Goal: Find specific page/section

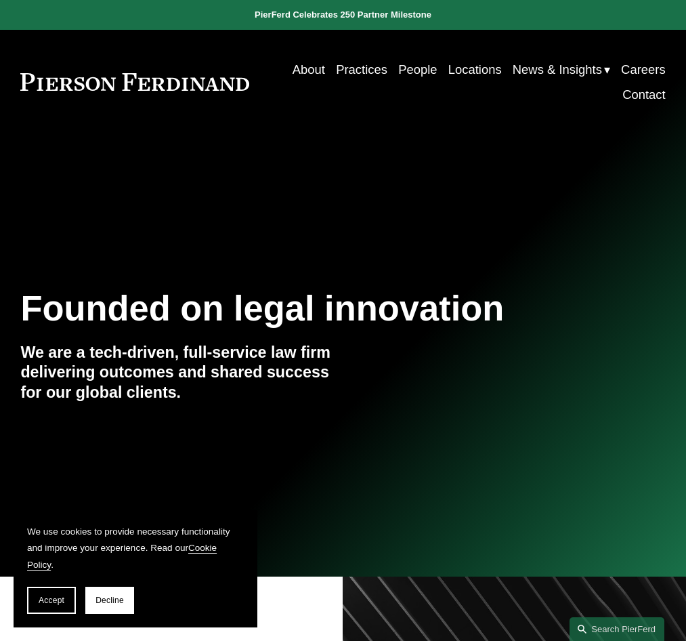
click at [357, 76] on link "Practices" at bounding box center [361, 69] width 51 height 25
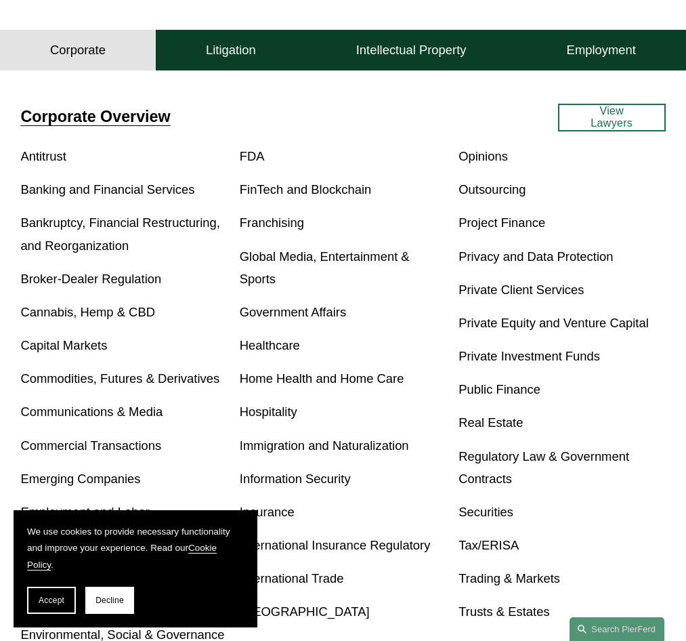
scroll to position [341, 0]
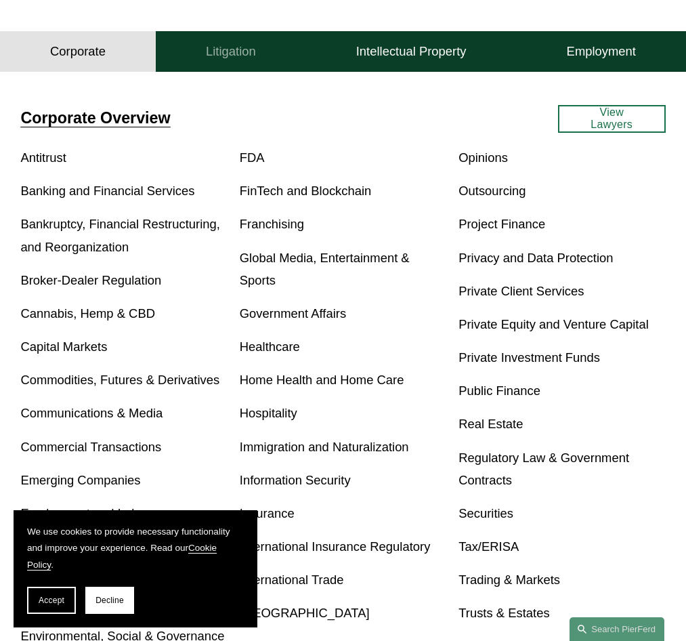
click at [240, 46] on h4 "Litigation" at bounding box center [231, 51] width 50 height 16
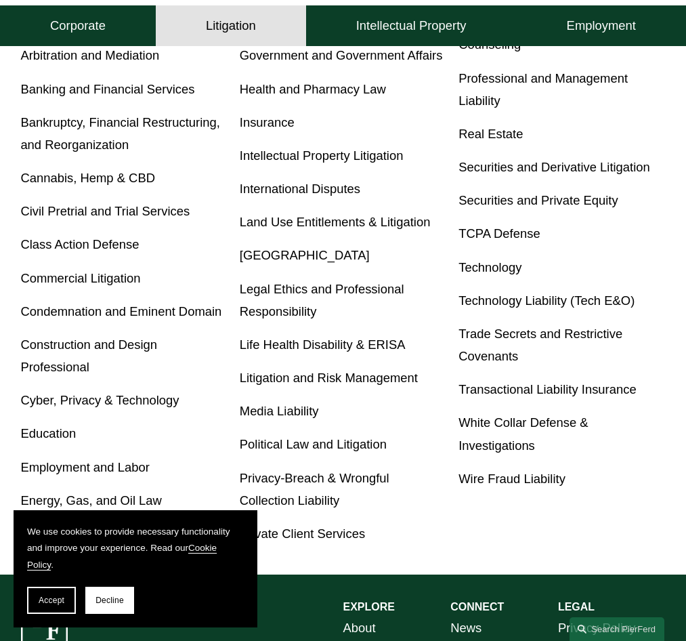
scroll to position [419, 0]
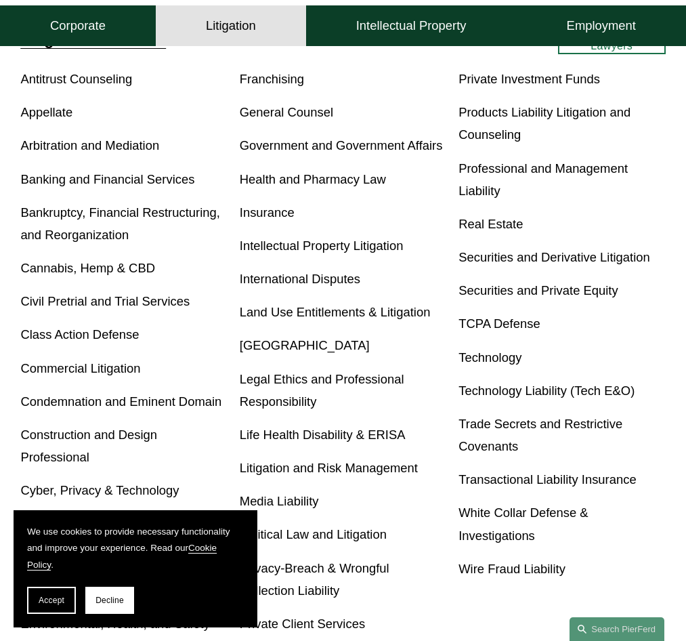
click at [319, 112] on link "General Counsel" at bounding box center [286, 112] width 93 height 14
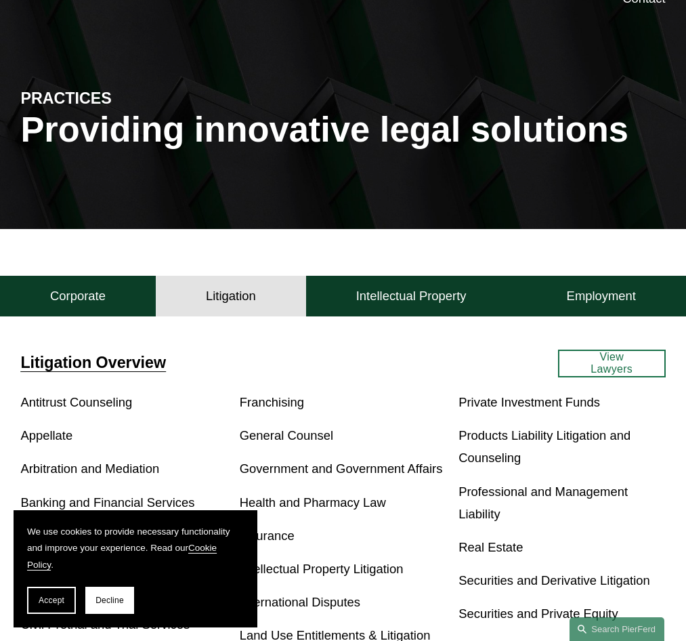
scroll to position [0, 0]
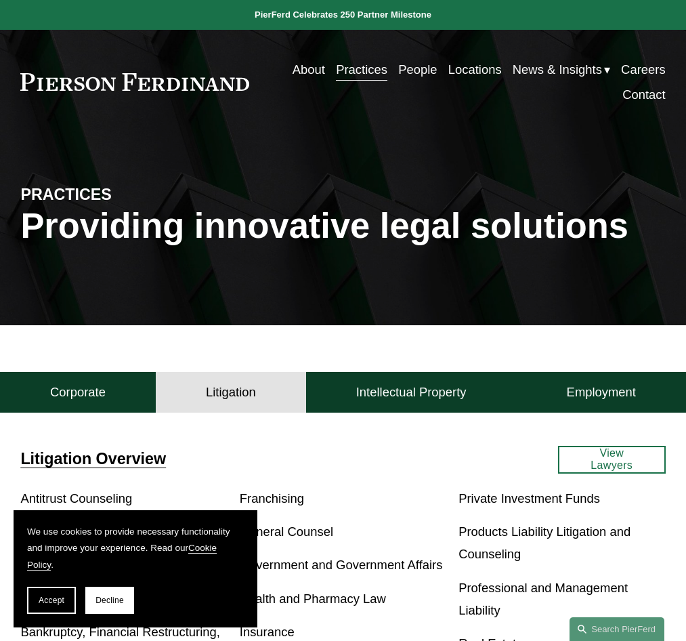
click at [414, 78] on link "People" at bounding box center [417, 69] width 39 height 25
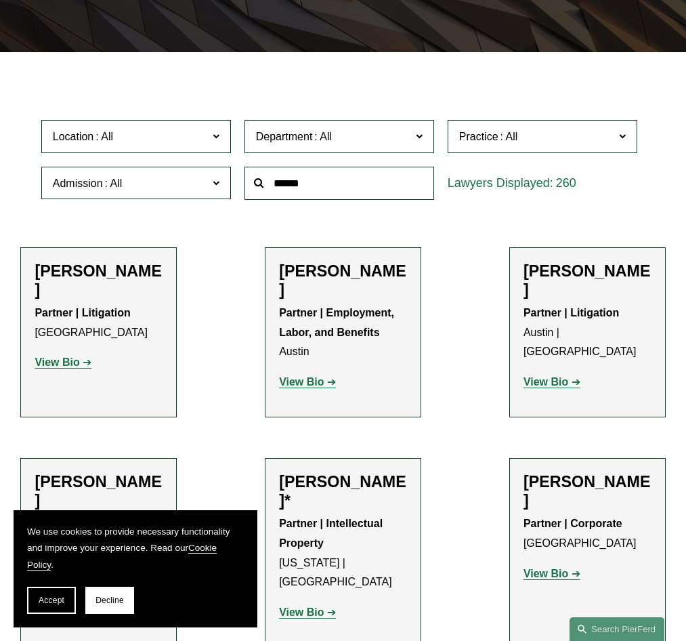
scroll to position [182, 0]
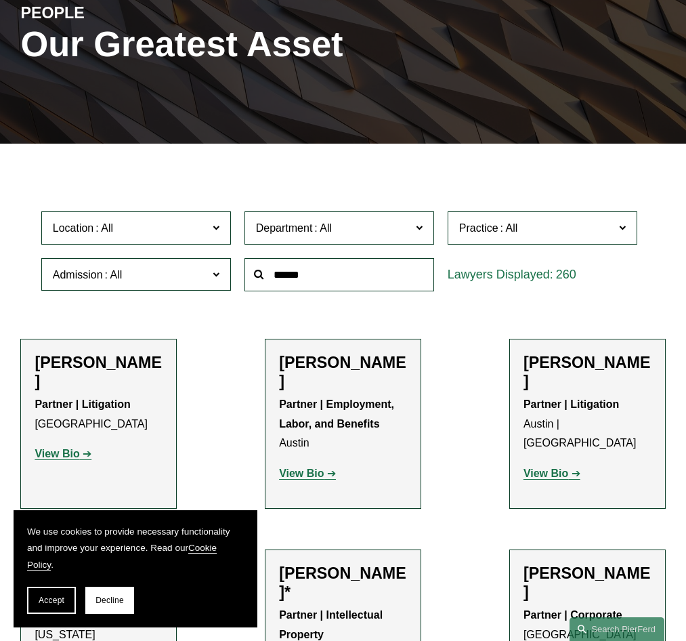
click at [346, 279] on input "text" at bounding box center [340, 274] width 190 height 33
type input "***"
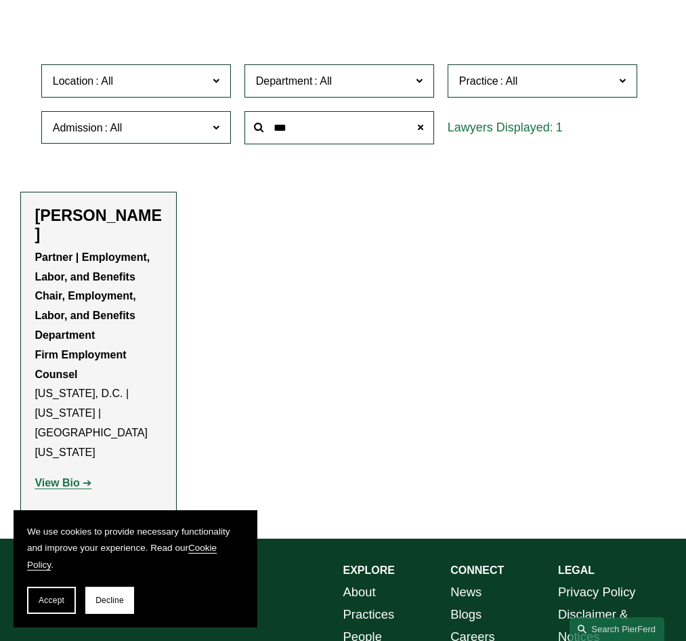
scroll to position [349, 0]
